Goal: Task Accomplishment & Management: Manage account settings

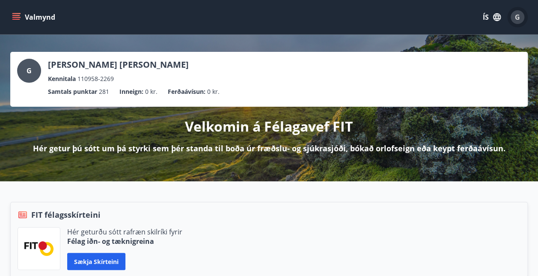
click at [516, 19] on span "G" at bounding box center [517, 16] width 5 height 9
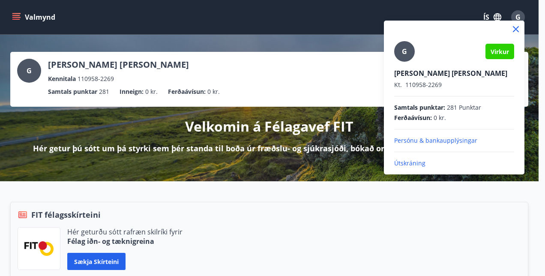
click at [413, 164] on p "Útskráning" at bounding box center [454, 163] width 120 height 9
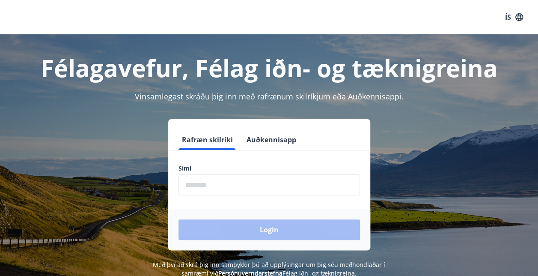
click at [224, 180] on input "phone" at bounding box center [270, 184] width 182 height 21
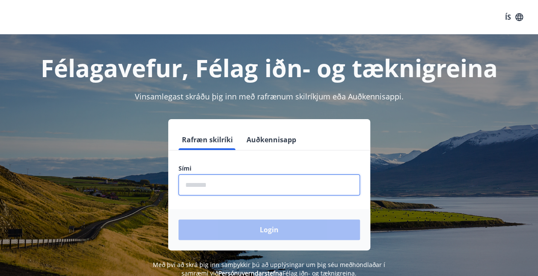
type input "********"
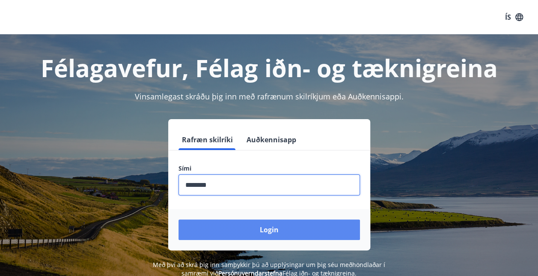
click at [252, 224] on button "Login" at bounding box center [270, 229] width 182 height 21
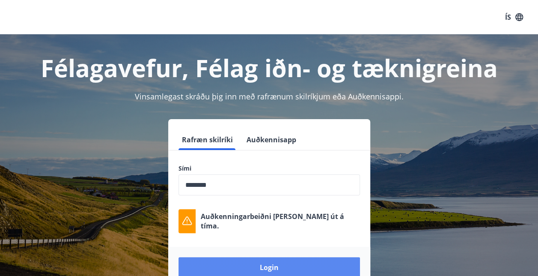
click at [254, 271] on button "Login" at bounding box center [270, 267] width 182 height 21
